Goal: Navigation & Orientation: Find specific page/section

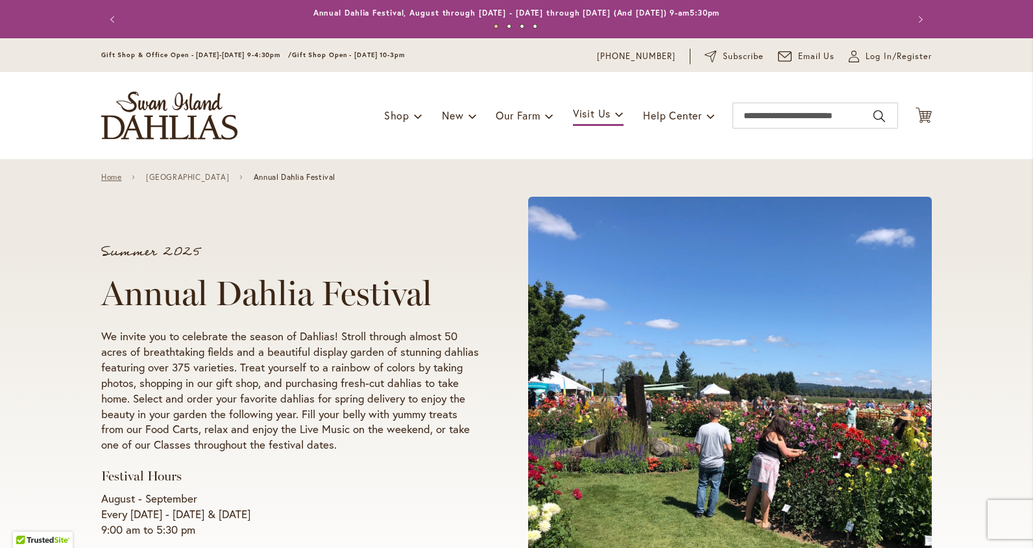
type input "**********"
click at [108, 178] on link "Home" at bounding box center [111, 177] width 20 height 9
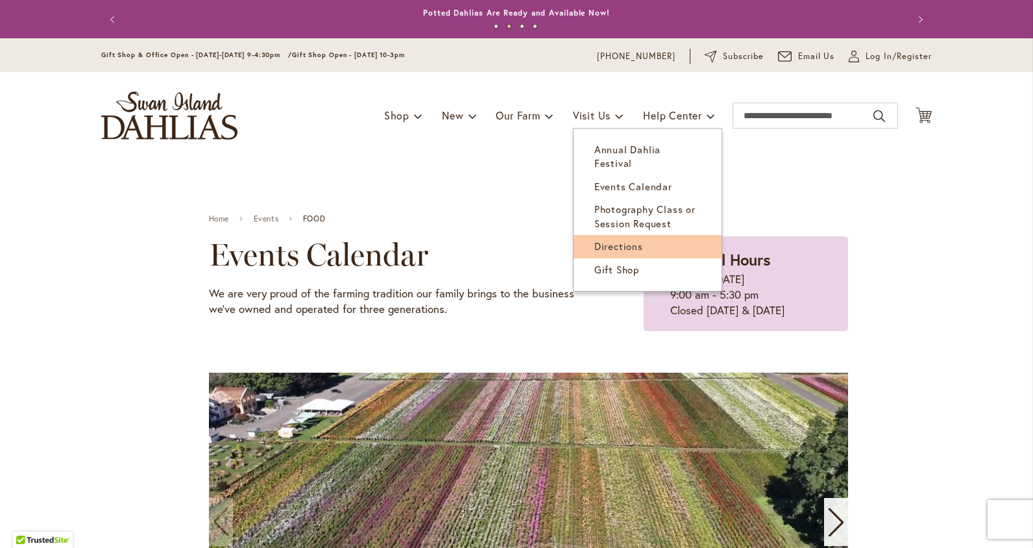
type input "**********"
click at [605, 239] on span "Directions" at bounding box center [618, 245] width 49 height 13
